Goal: Navigation & Orientation: Find specific page/section

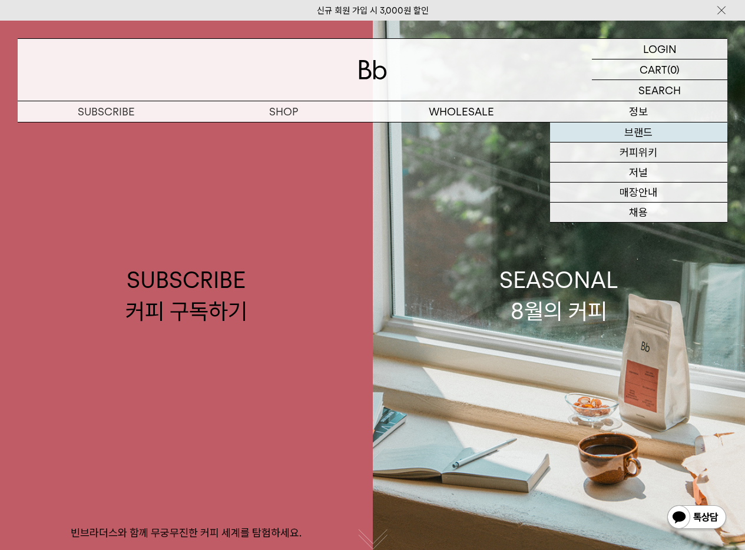
click at [591, 129] on link "브랜드" at bounding box center [638, 132] width 177 height 20
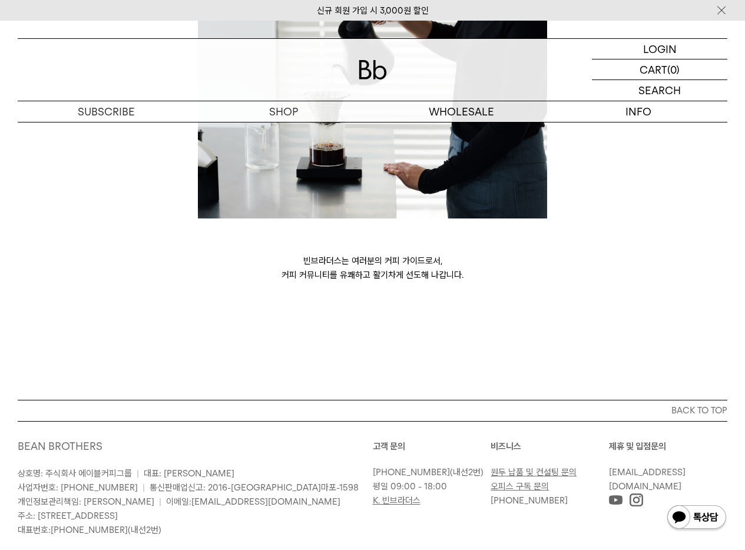
scroll to position [3065, 0]
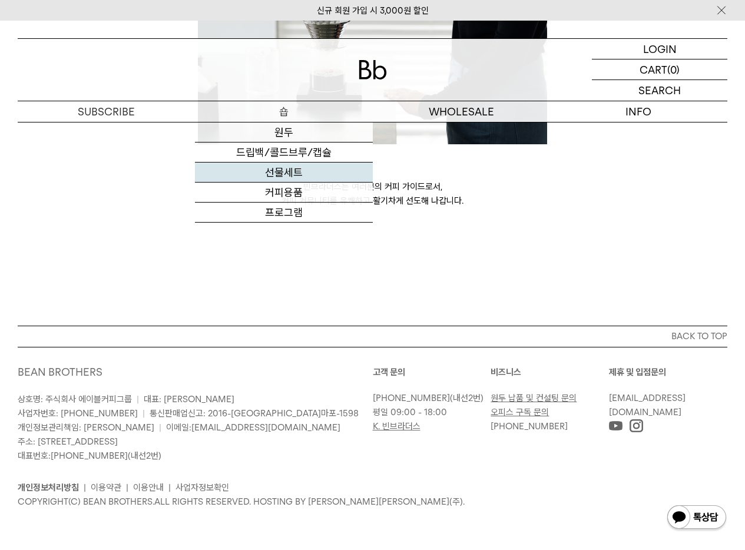
click at [293, 169] on link "선물세트" at bounding box center [283, 172] width 177 height 20
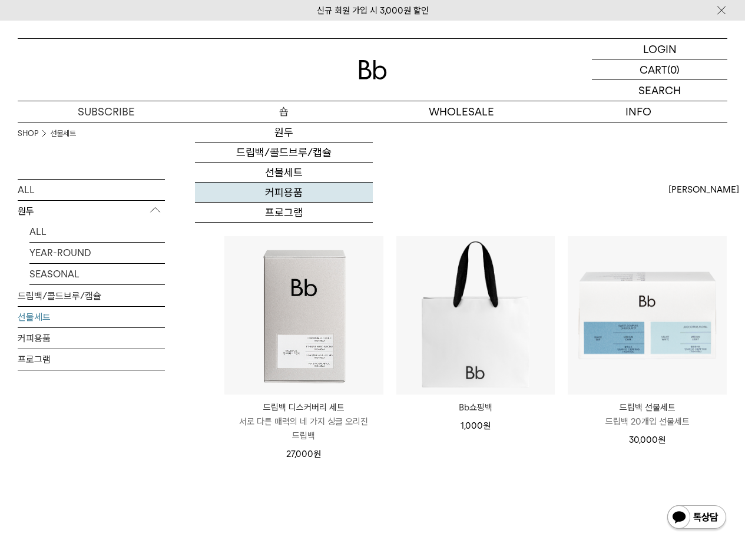
click at [280, 192] on link "커피용품" at bounding box center [283, 192] width 177 height 20
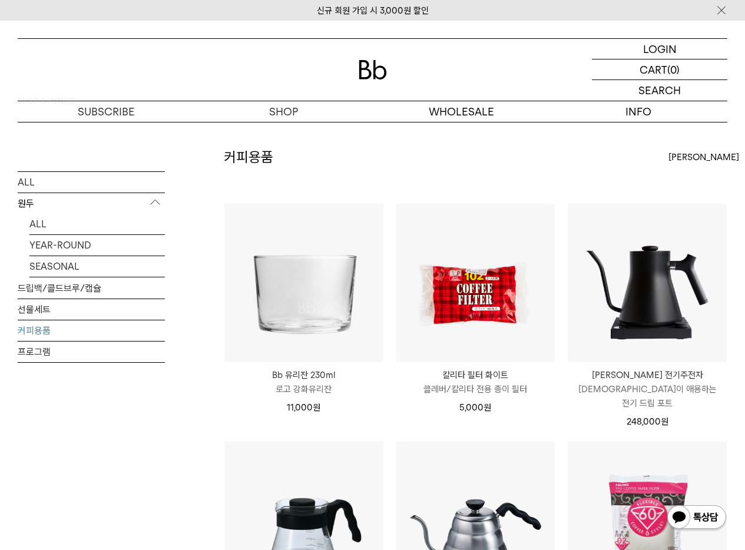
scroll to position [345, 0]
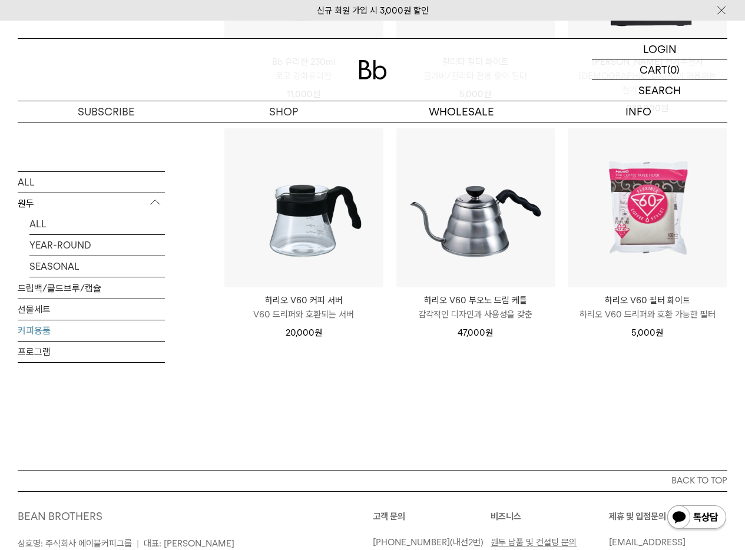
click at [343, 377] on div "커피용품 상품 6 개 [PERSON_NAME] [PERSON_NAME] 인기순 낮은가격순 높은가격순" at bounding box center [475, 151] width 503 height 636
